Goal: Navigation & Orientation: Find specific page/section

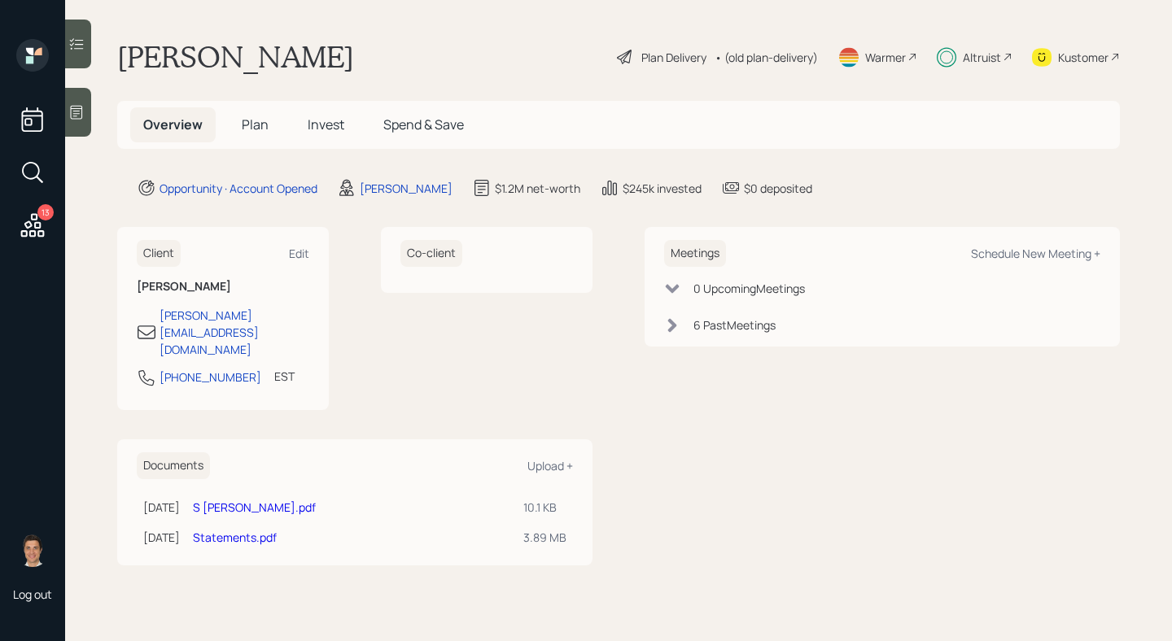
click at [271, 140] on h5 "Plan" at bounding box center [255, 124] width 53 height 35
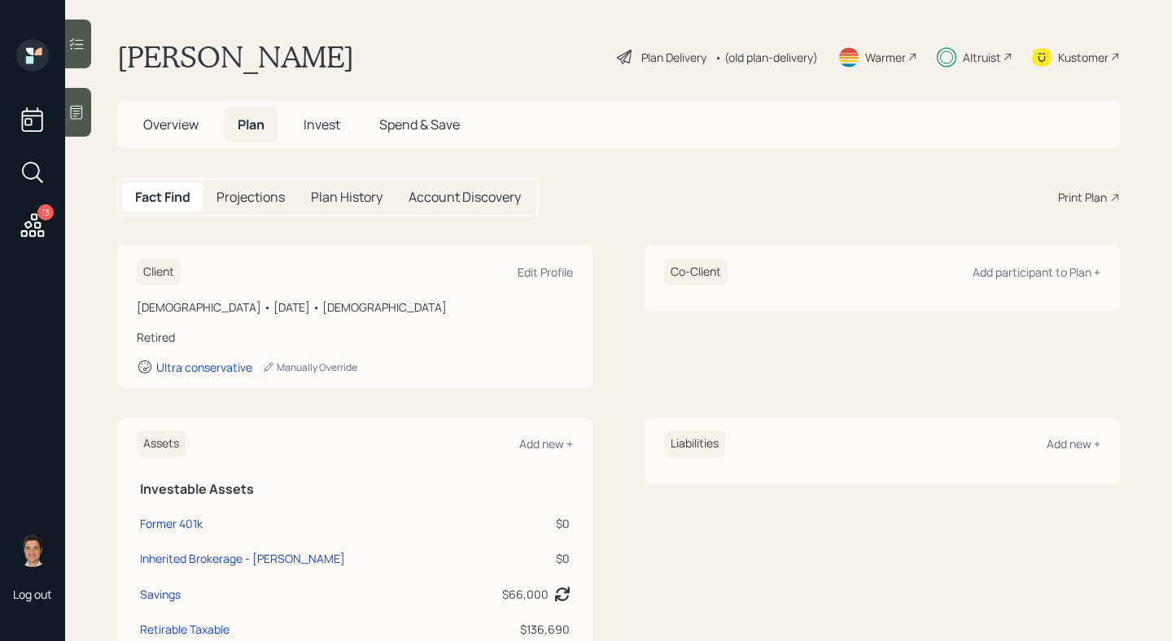
click at [314, 131] on span "Invest" at bounding box center [322, 125] width 37 height 18
